Goal: Check status

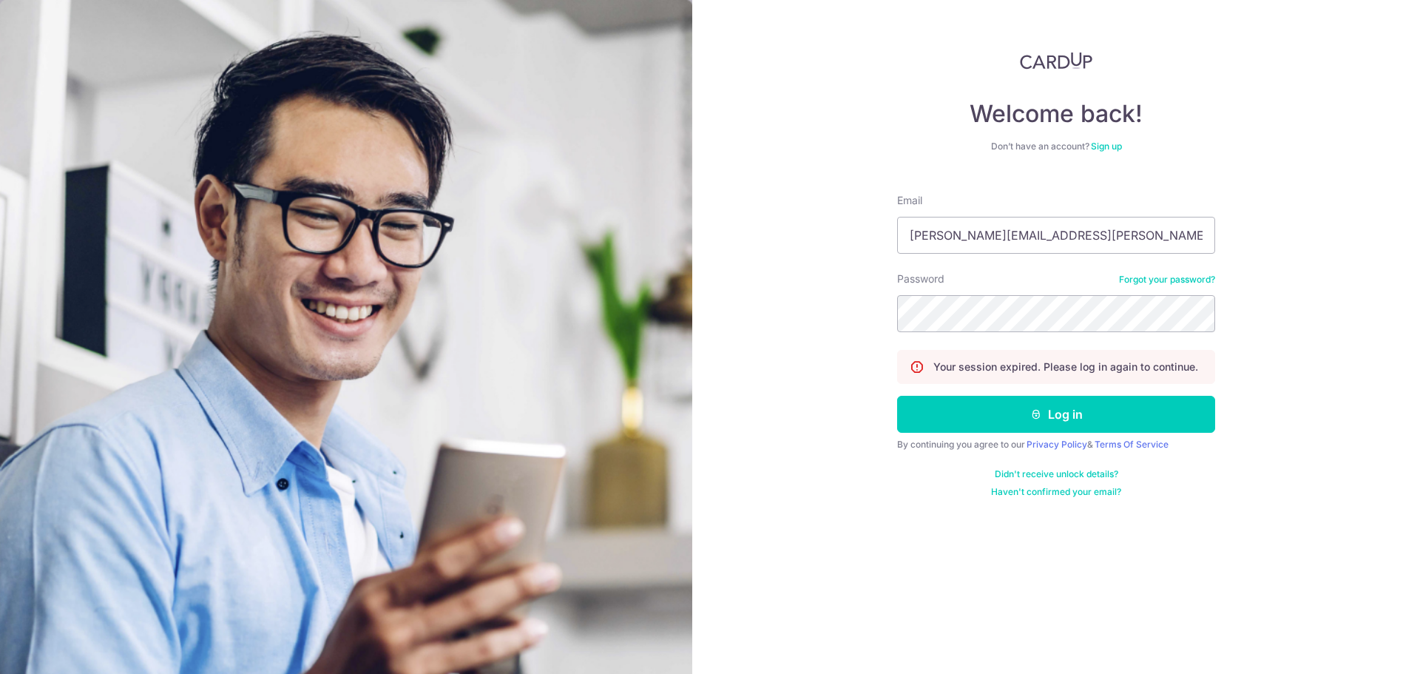
click at [1028, 428] on button "Log in" at bounding box center [1056, 414] width 318 height 37
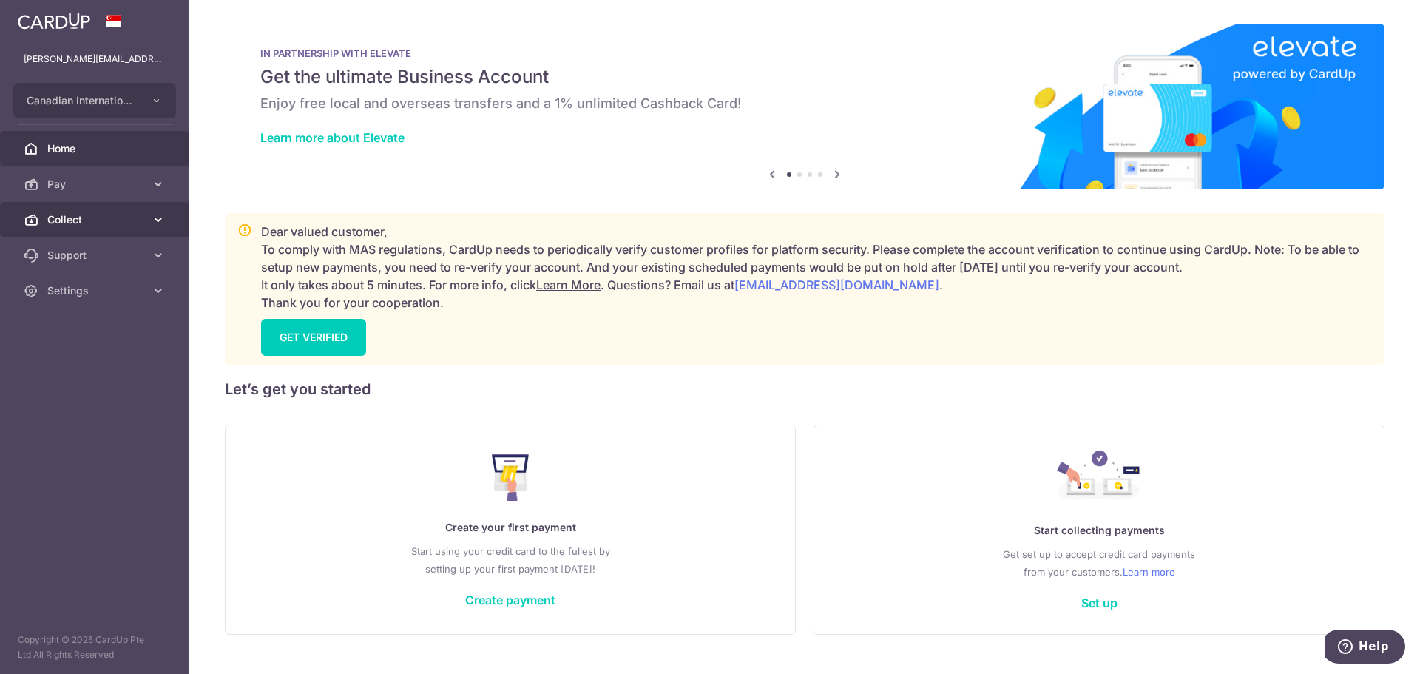
click at [147, 217] on link "Collect" at bounding box center [94, 220] width 189 height 36
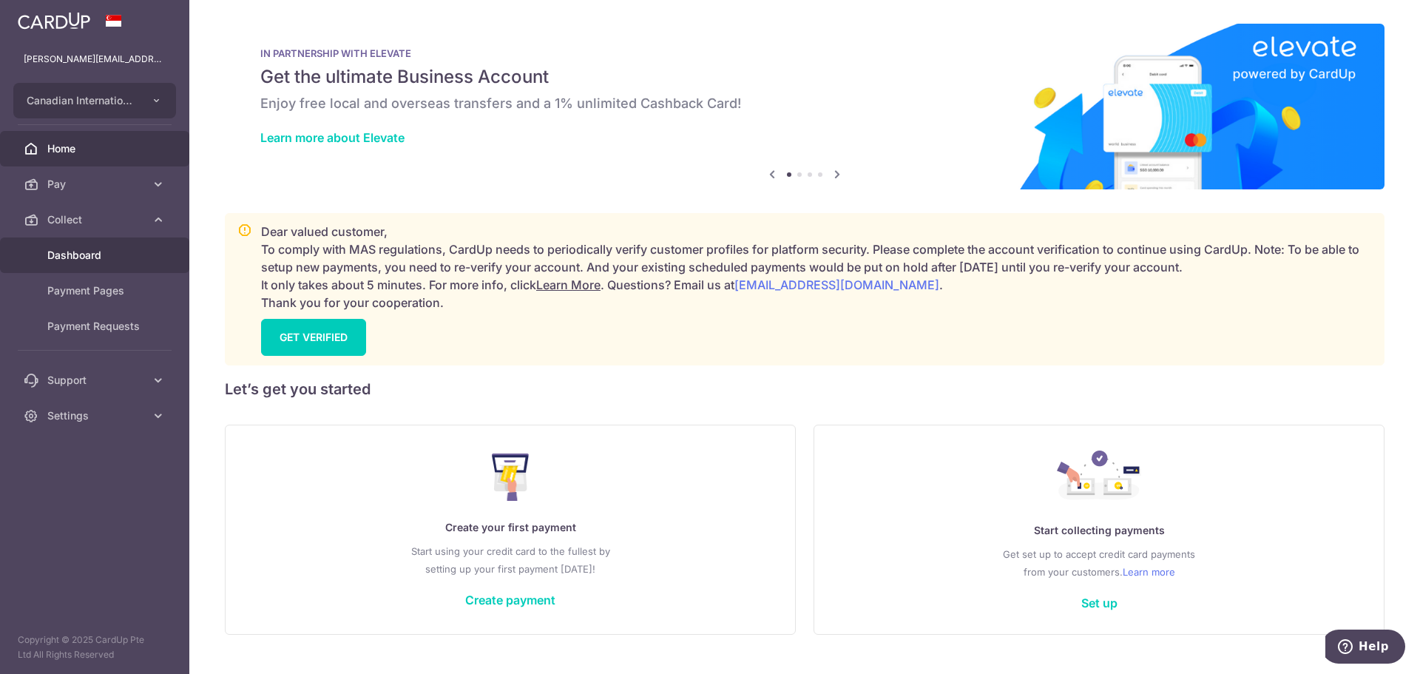
click at [98, 243] on link "Dashboard" at bounding box center [94, 255] width 189 height 36
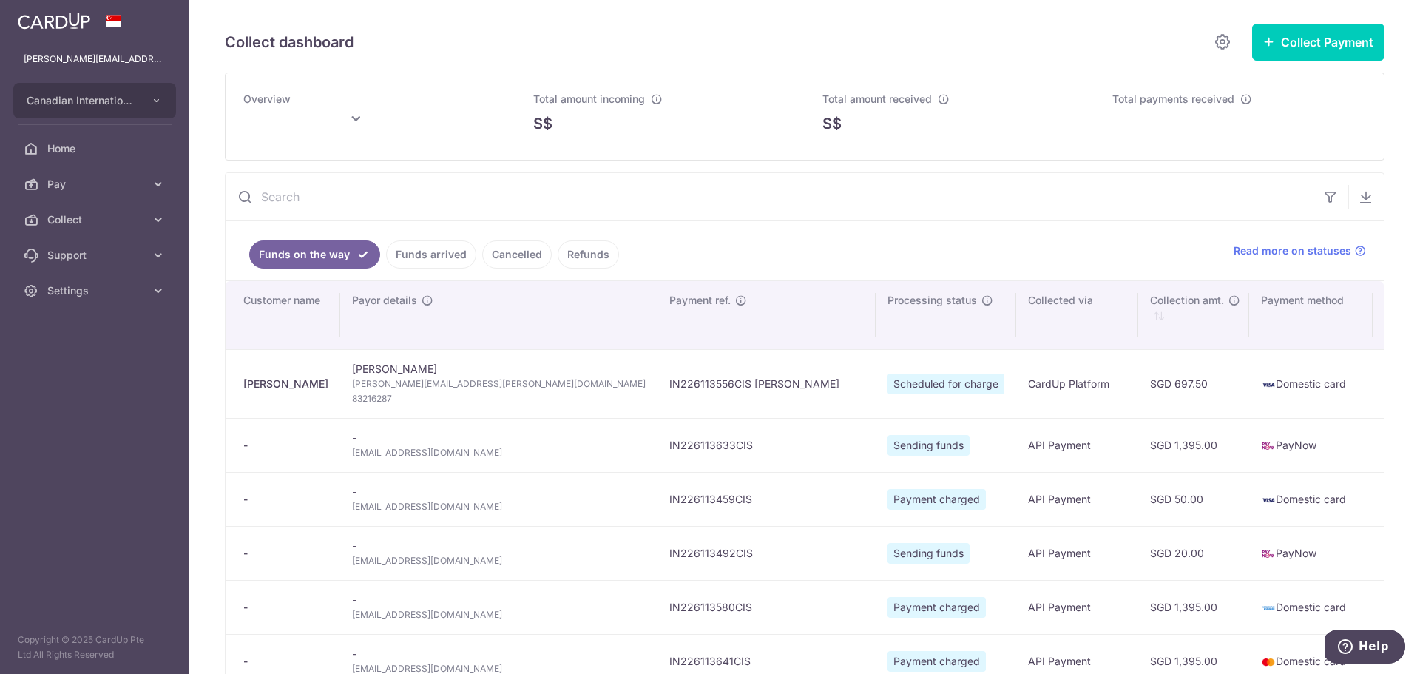
click at [574, 255] on link "Refunds" at bounding box center [588, 254] width 61 height 28
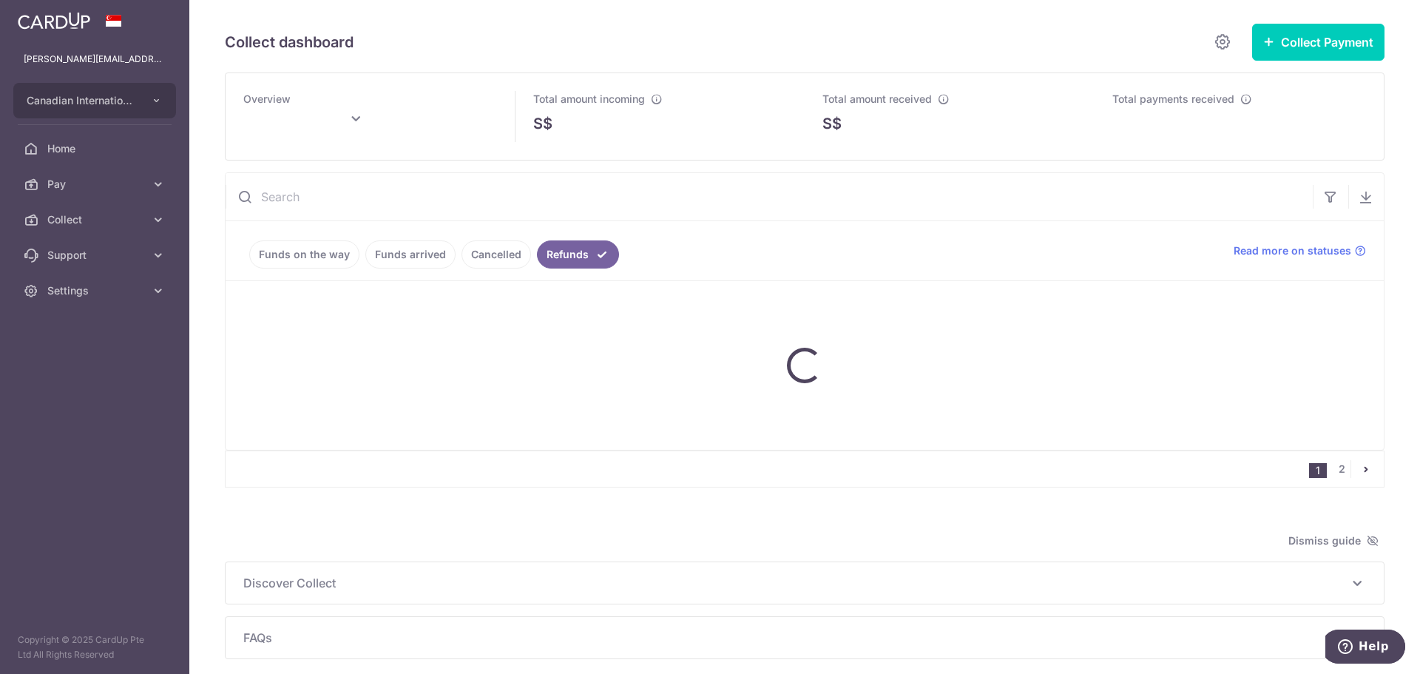
click at [514, 257] on link "Cancelled" at bounding box center [497, 254] width 70 height 28
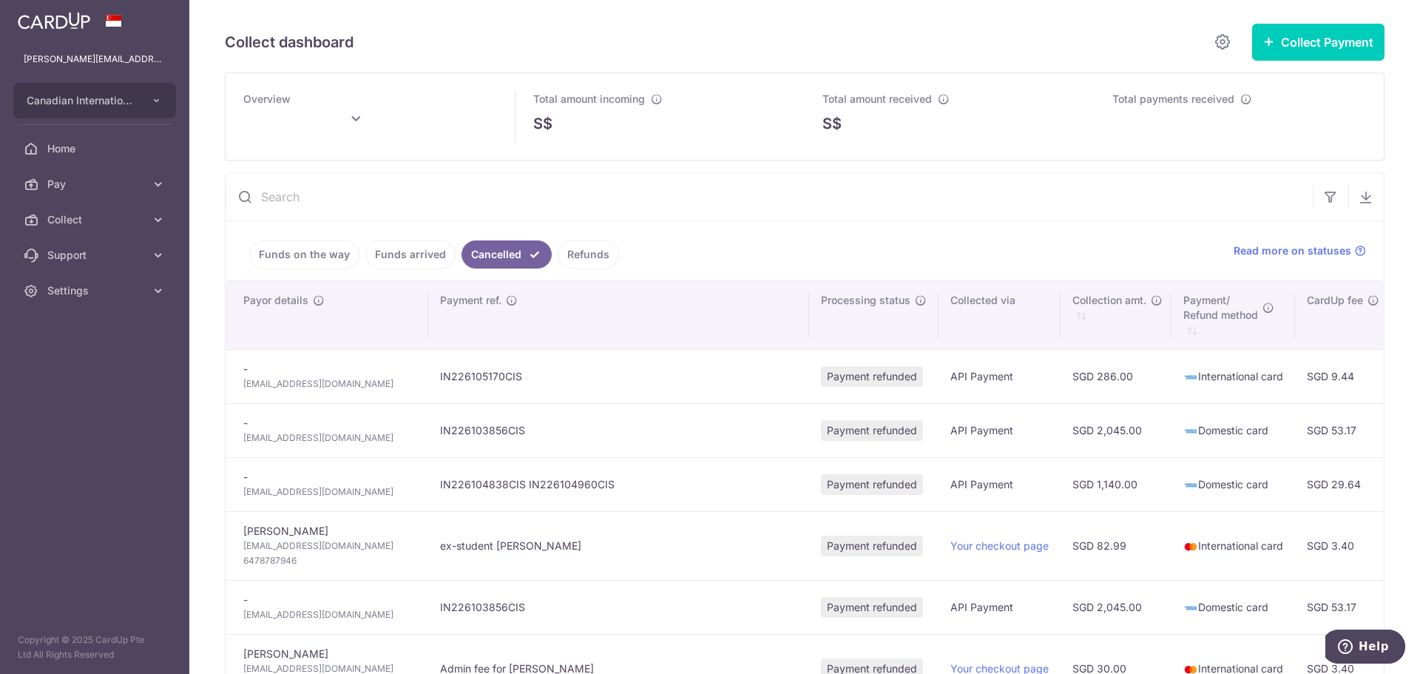
click at [573, 256] on link "Refunds" at bounding box center [588, 254] width 61 height 28
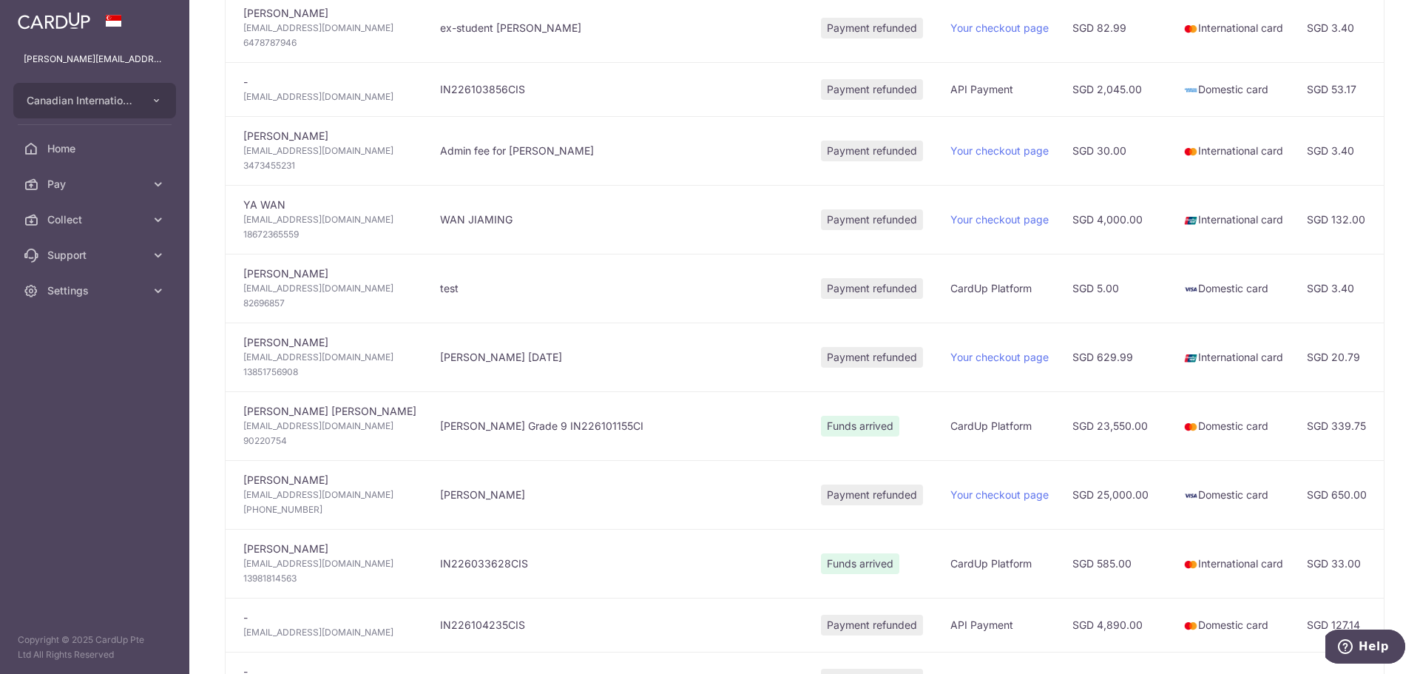
scroll to position [814, 0]
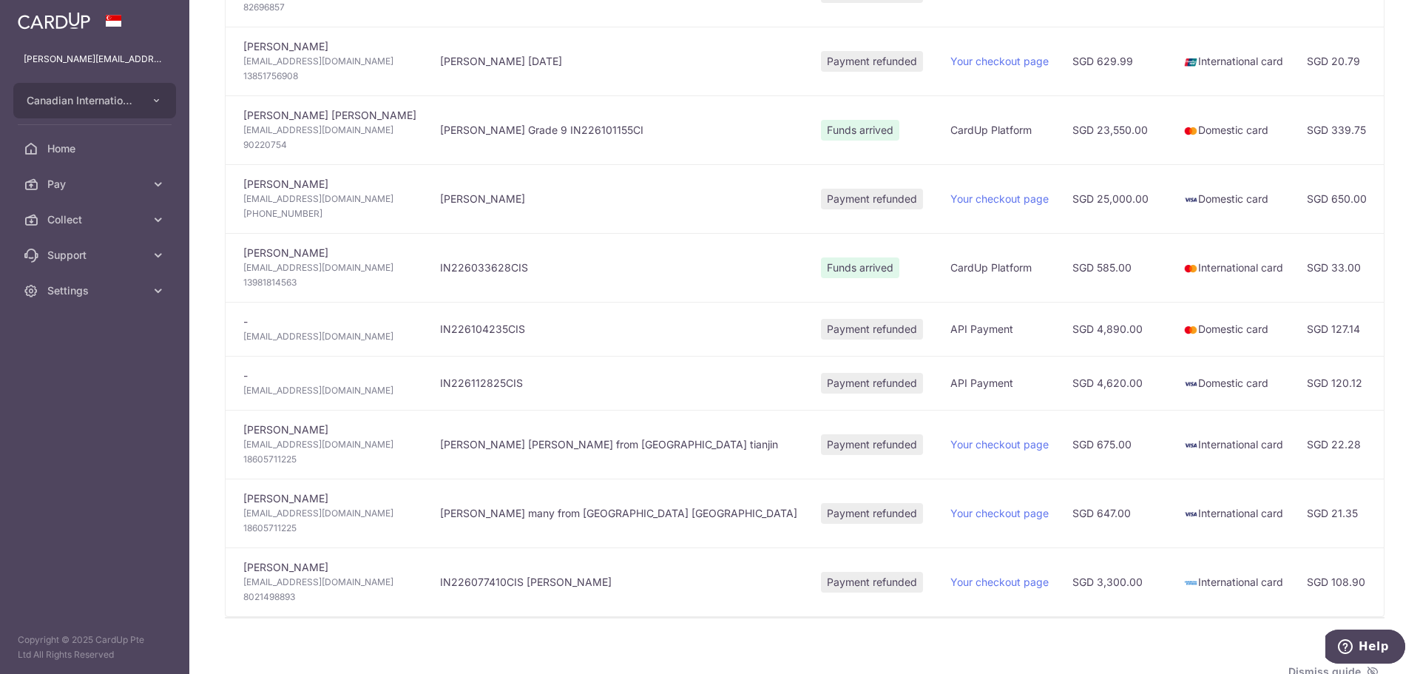
type input "September 2025"
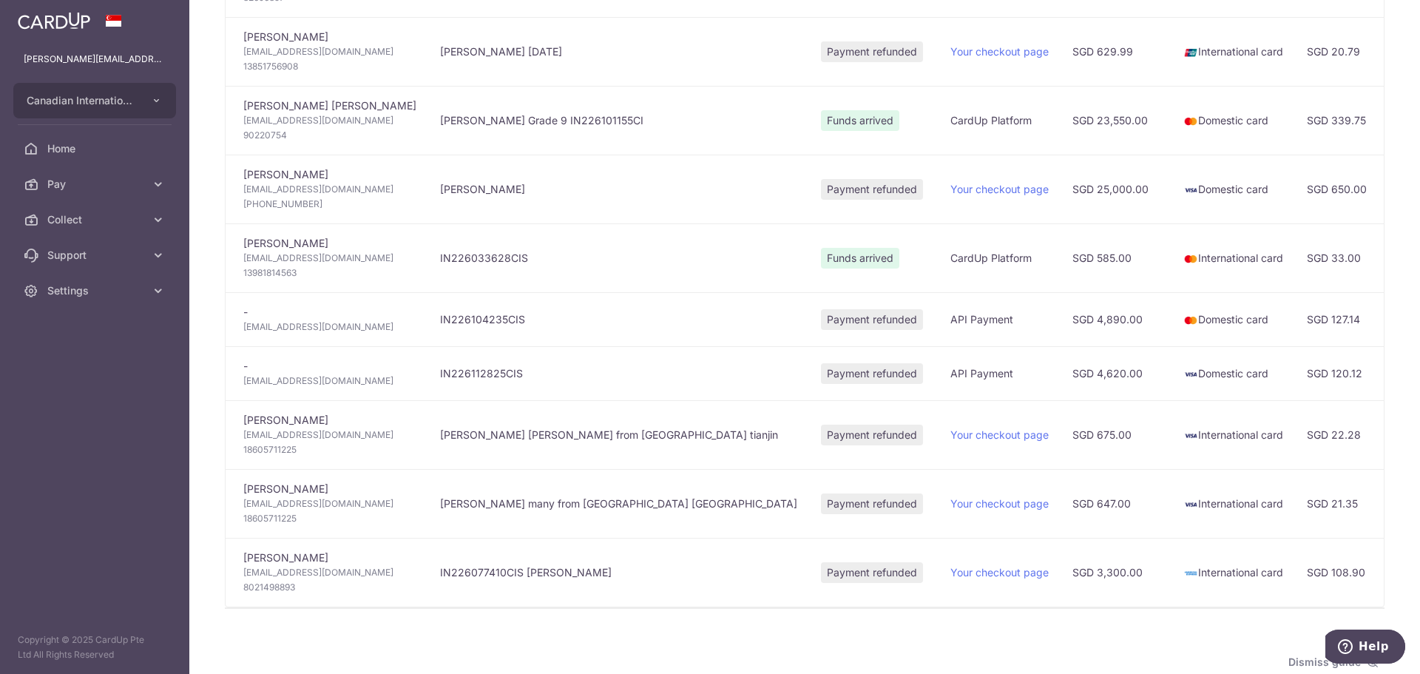
scroll to position [1019, 0]
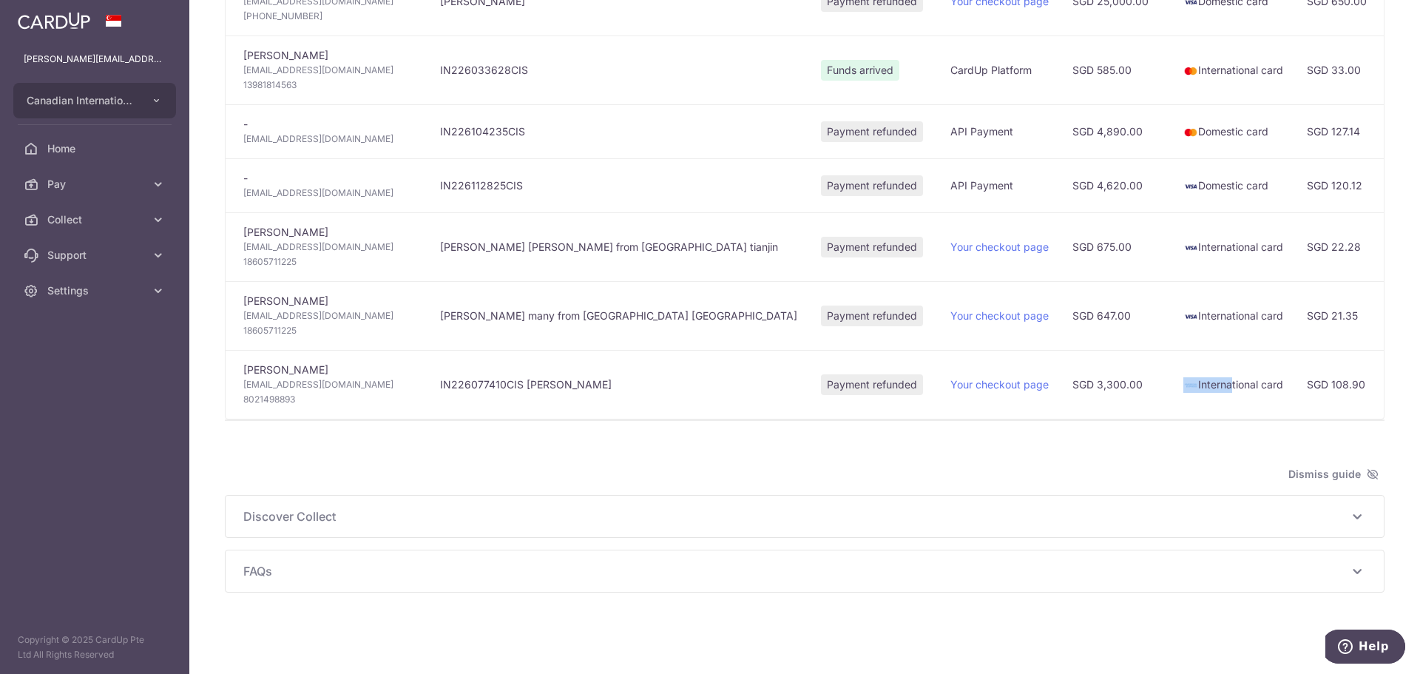
drag, startPoint x: 953, startPoint y: 408, endPoint x: 993, endPoint y: 410, distance: 40.0
click at [1020, 410] on tr "Takamasa Hamada hakatayamakasa2000@gmail.com 8021498893 IN226077410CIS LUCA HAM…" at bounding box center [1195, 384] width 1938 height 69
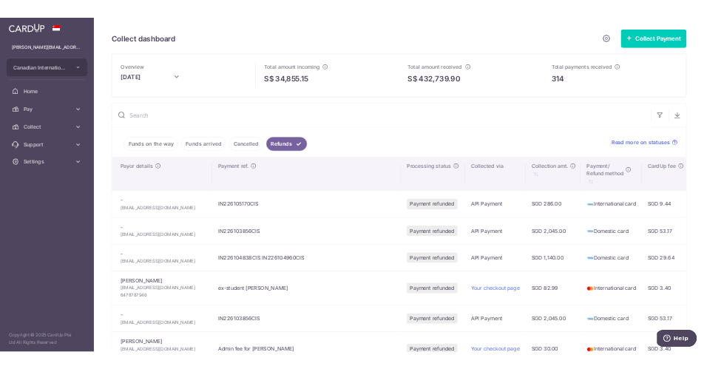
scroll to position [148, 0]
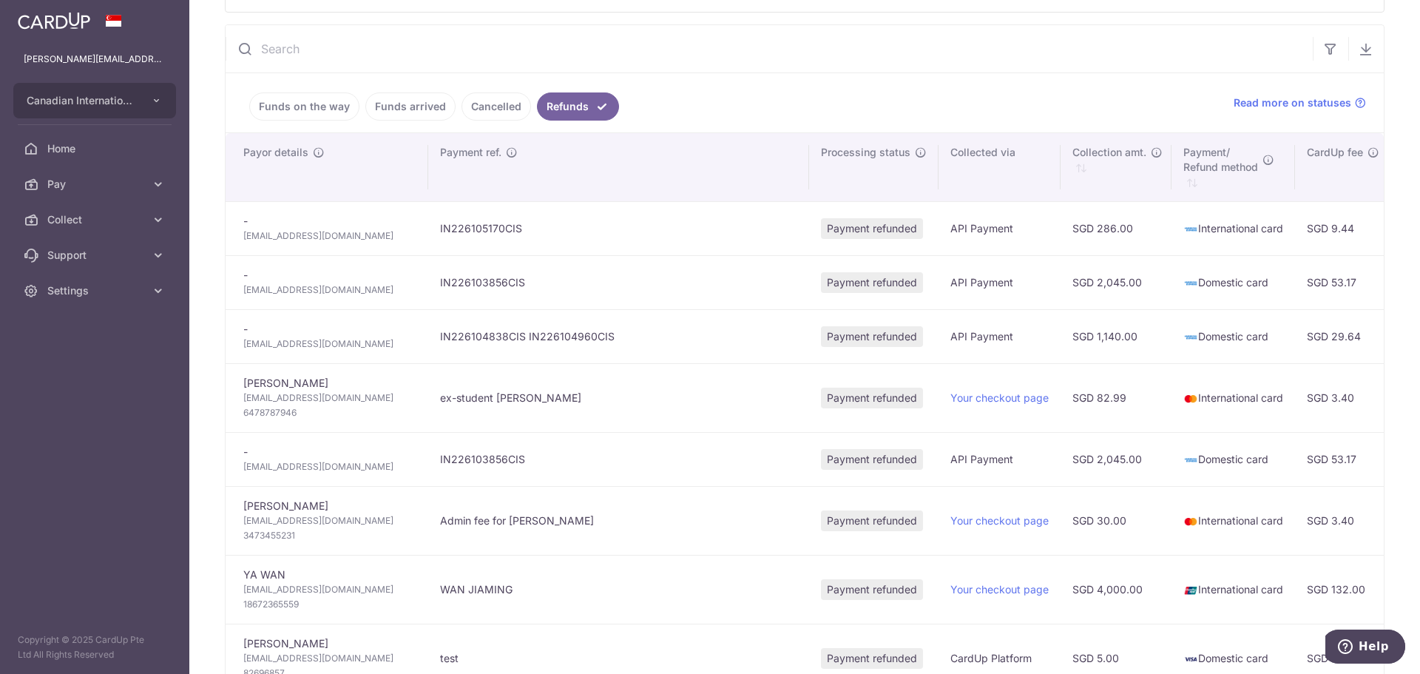
click at [462, 281] on td "IN226103856CIS" at bounding box center [618, 282] width 381 height 54
copy td "IN226103856CIS"
click at [458, 334] on td "IN226104838CIS IN226104960CIS" at bounding box center [618, 336] width 381 height 54
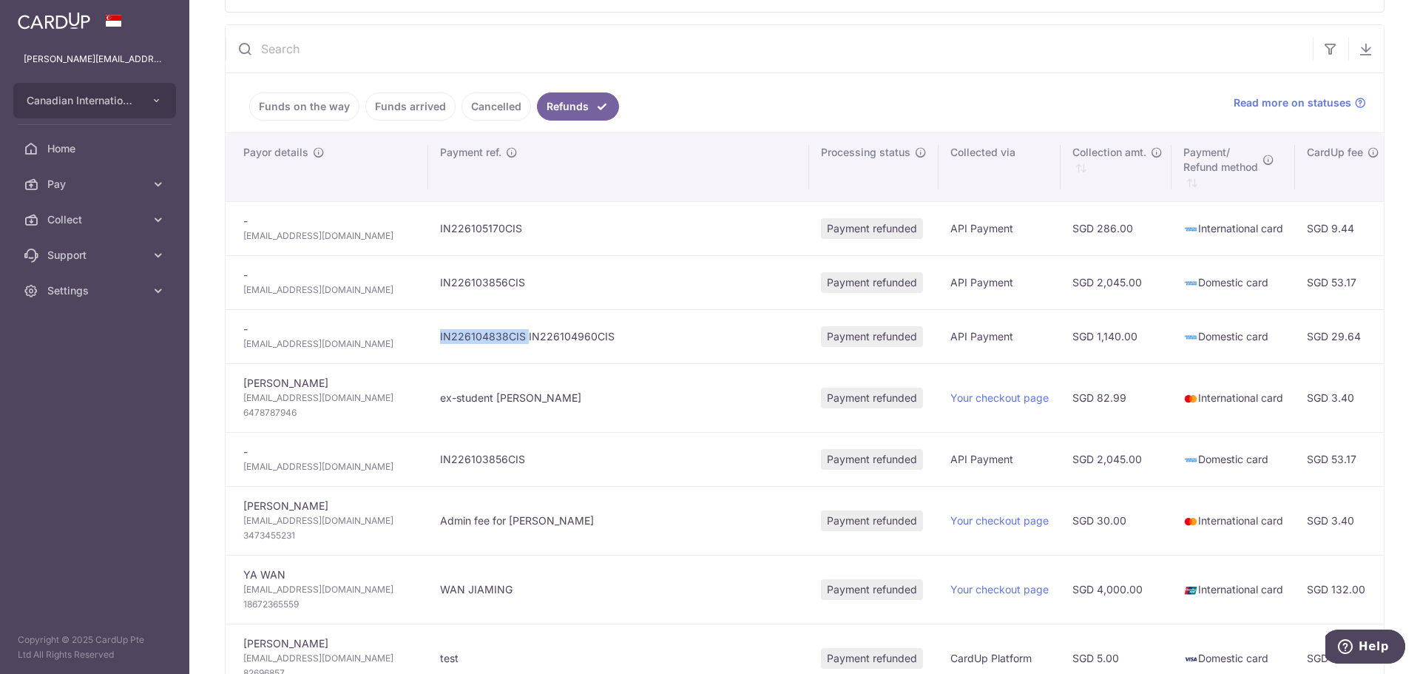
copy td "IN226104838CIS"
click at [530, 336] on td "IN226104838CIS IN226104960CIS" at bounding box center [618, 336] width 381 height 54
copy td "IN226104960CIS"
